Goal: Task Accomplishment & Management: Manage account settings

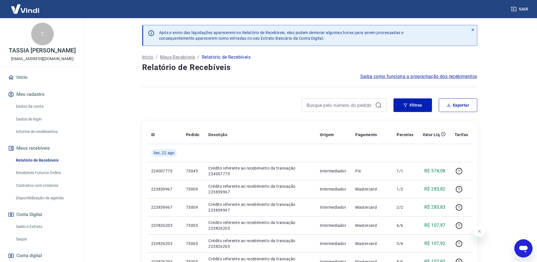
click at [20, 81] on link "Início" at bounding box center [42, 77] width 71 height 12
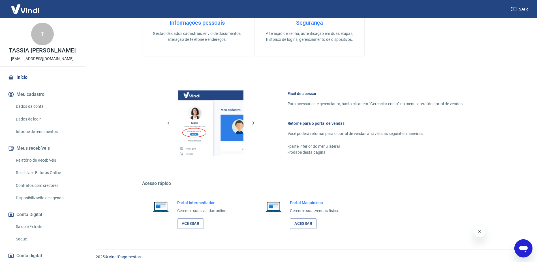
scroll to position [180, 0]
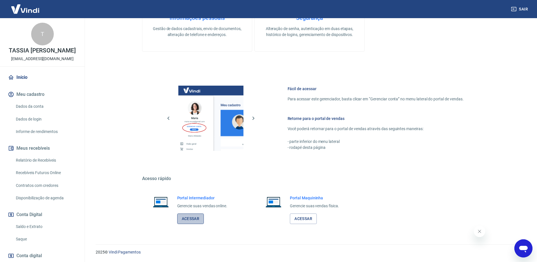
click at [188, 219] on link "Acessar" at bounding box center [190, 218] width 27 height 10
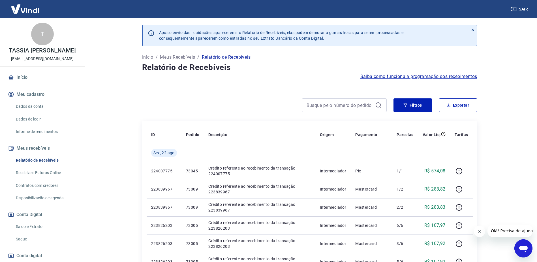
click at [512, 30] on main "Após o envio das liquidações aparecerem no Relatório de Recebíveis, elas podem …" at bounding box center [309, 139] width 455 height 243
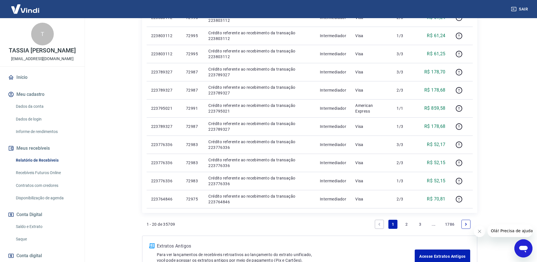
scroll to position [356, 0]
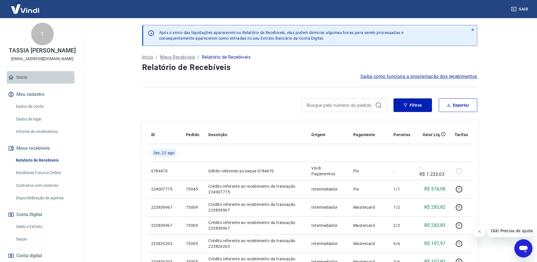
click at [20, 83] on link "Início" at bounding box center [42, 77] width 71 height 12
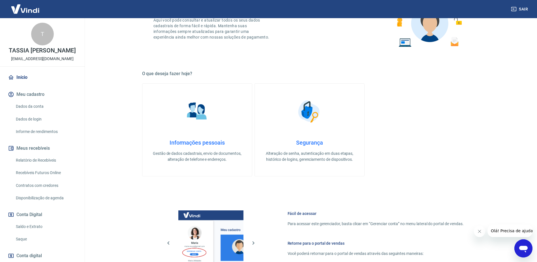
scroll to position [57, 0]
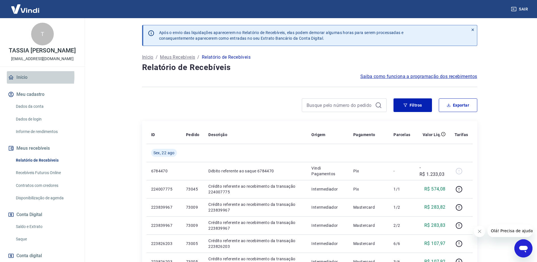
click at [18, 82] on link "Início" at bounding box center [42, 77] width 71 height 12
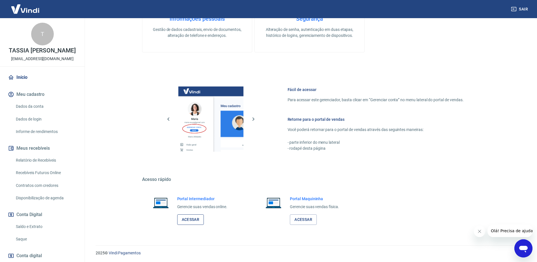
scroll to position [180, 0]
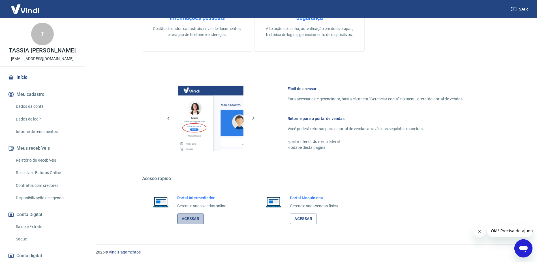
click at [190, 218] on link "Acessar" at bounding box center [190, 218] width 27 height 10
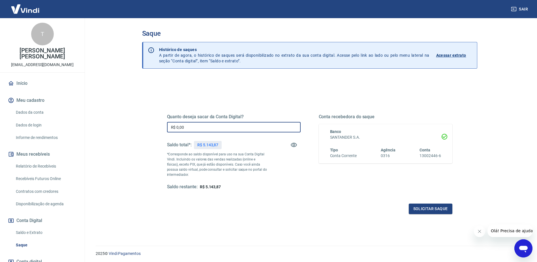
click at [235, 128] on input "R$ 0,00" at bounding box center [234, 127] width 134 height 10
type input "R$ 5.143,87"
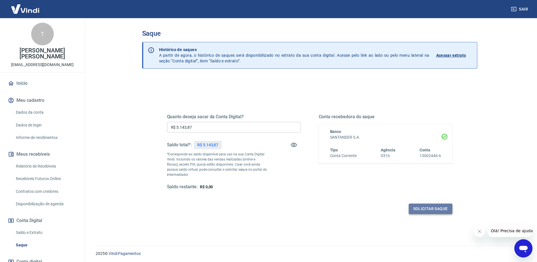
click at [432, 209] on button "Solicitar saque" at bounding box center [431, 208] width 44 height 10
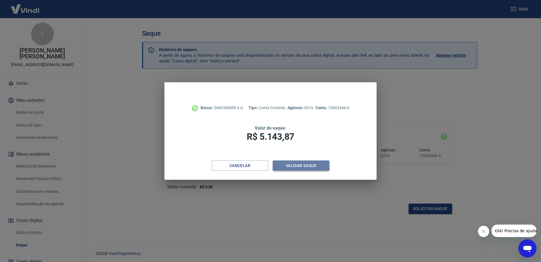
click at [296, 168] on button "Validar saque" at bounding box center [301, 165] width 57 height 10
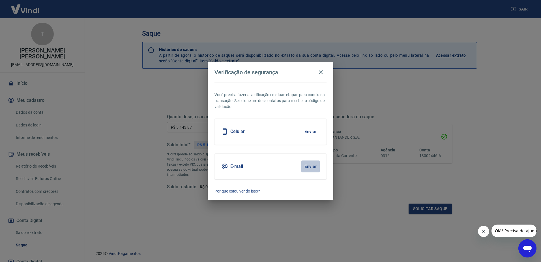
click at [301, 168] on button "Enviar" at bounding box center [310, 166] width 18 height 12
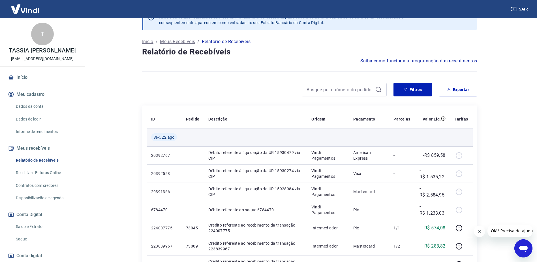
scroll to position [28, 0]
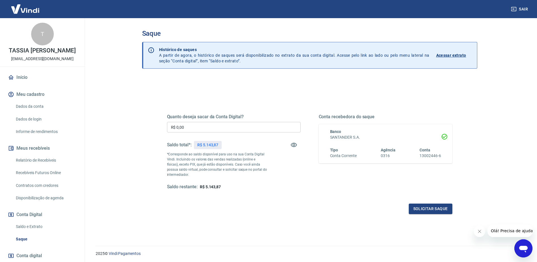
click at [214, 129] on input "R$ 0,00" at bounding box center [234, 127] width 134 height 10
type input "R$ 5.143,87"
click at [430, 212] on button "Solicitar saque" at bounding box center [431, 208] width 44 height 10
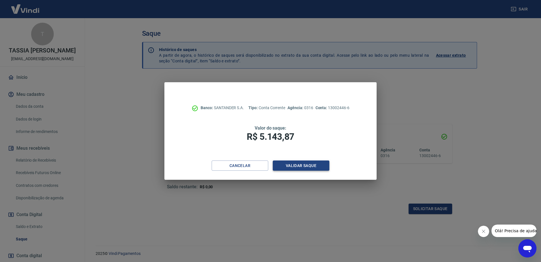
click at [282, 161] on button "Validar saque" at bounding box center [301, 165] width 57 height 10
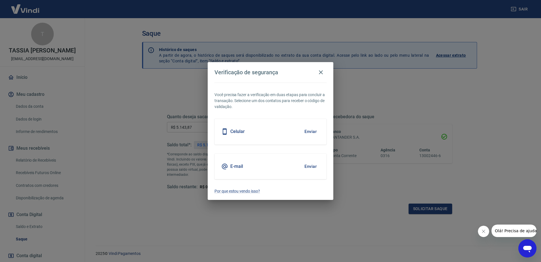
click at [267, 163] on div "E-mail Enviar" at bounding box center [271, 165] width 112 height 25
click at [306, 166] on button "Enviar" at bounding box center [310, 166] width 18 height 12
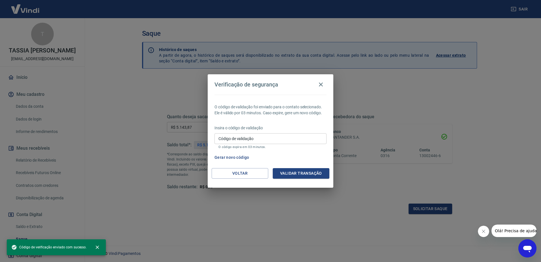
click at [280, 136] on input "Código de validação" at bounding box center [271, 138] width 112 height 10
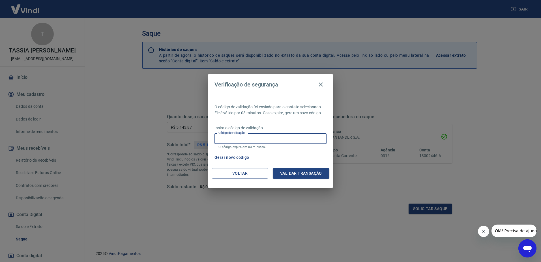
paste input "789908"
type input "789908"
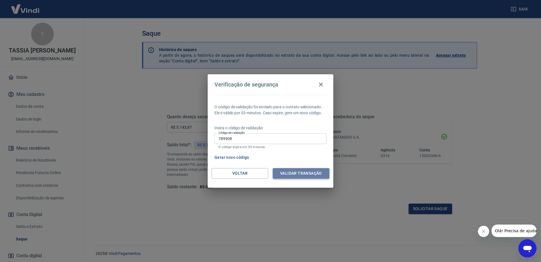
click at [302, 173] on button "Validar transação" at bounding box center [301, 173] width 57 height 10
